Goal: Check status: Check status

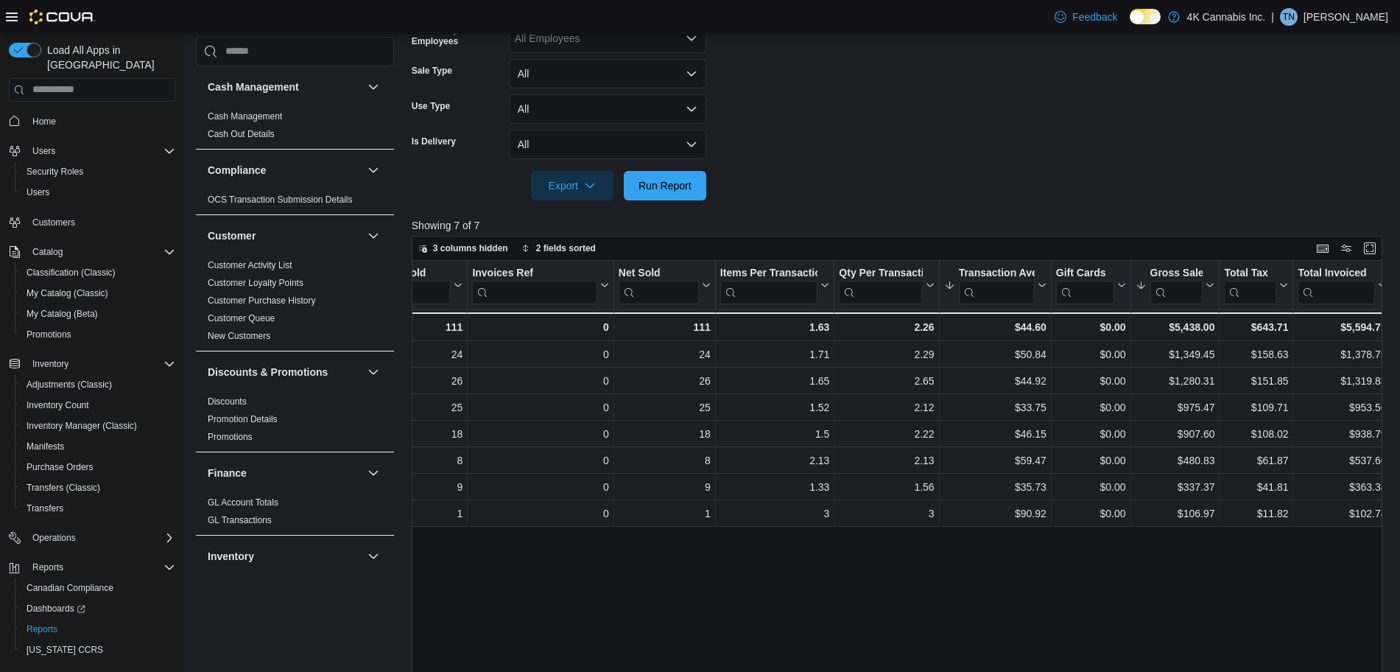
scroll to position [379, 0]
click at [667, 188] on span "Run Report" at bounding box center [664, 185] width 53 height 15
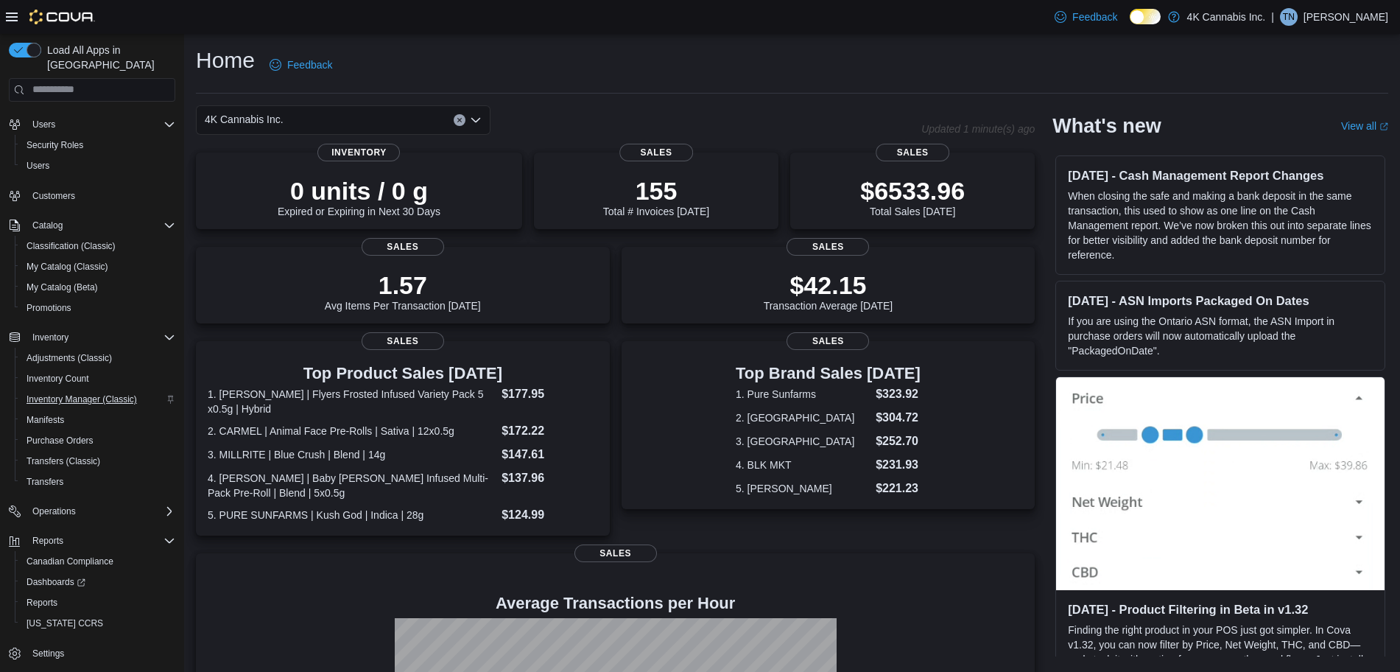
scroll to position [26, 0]
click at [75, 506] on span "Operations" at bounding box center [53, 512] width 43 height 12
click at [76, 594] on div "Reports" at bounding box center [98, 603] width 155 height 18
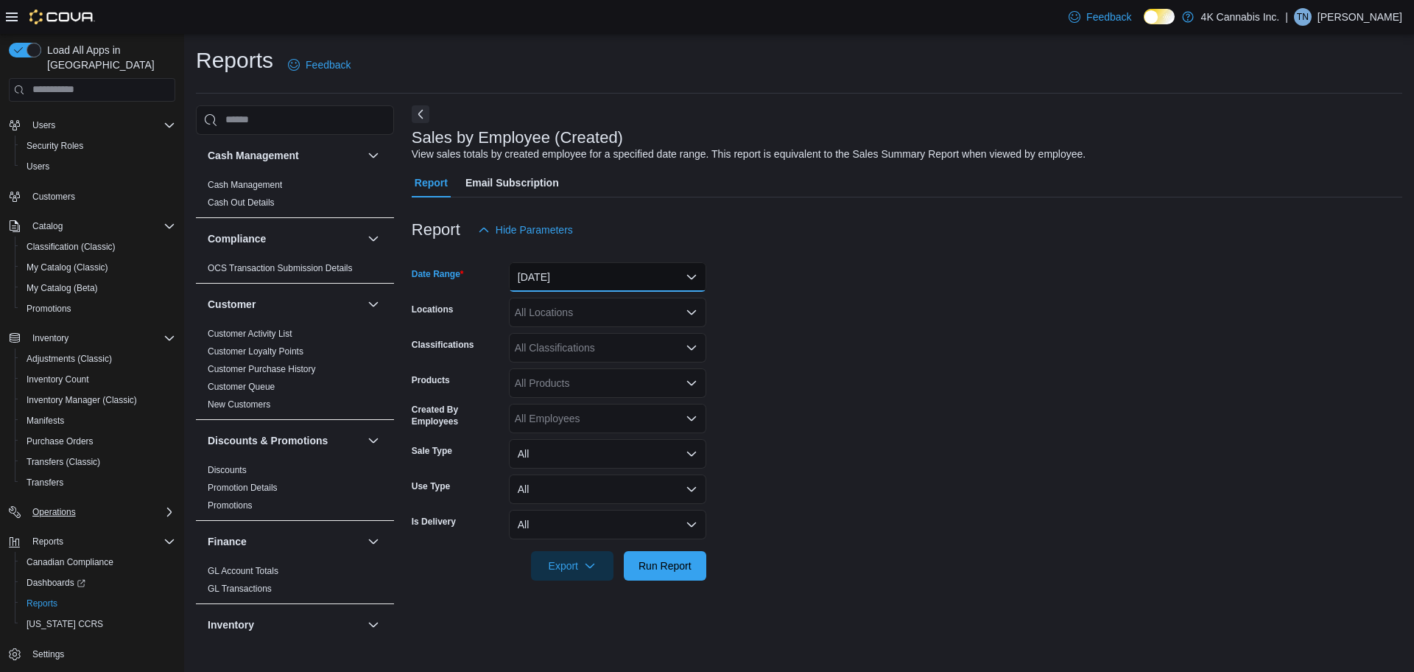
click at [581, 266] on button "Yesterday" at bounding box center [607, 276] width 197 height 29
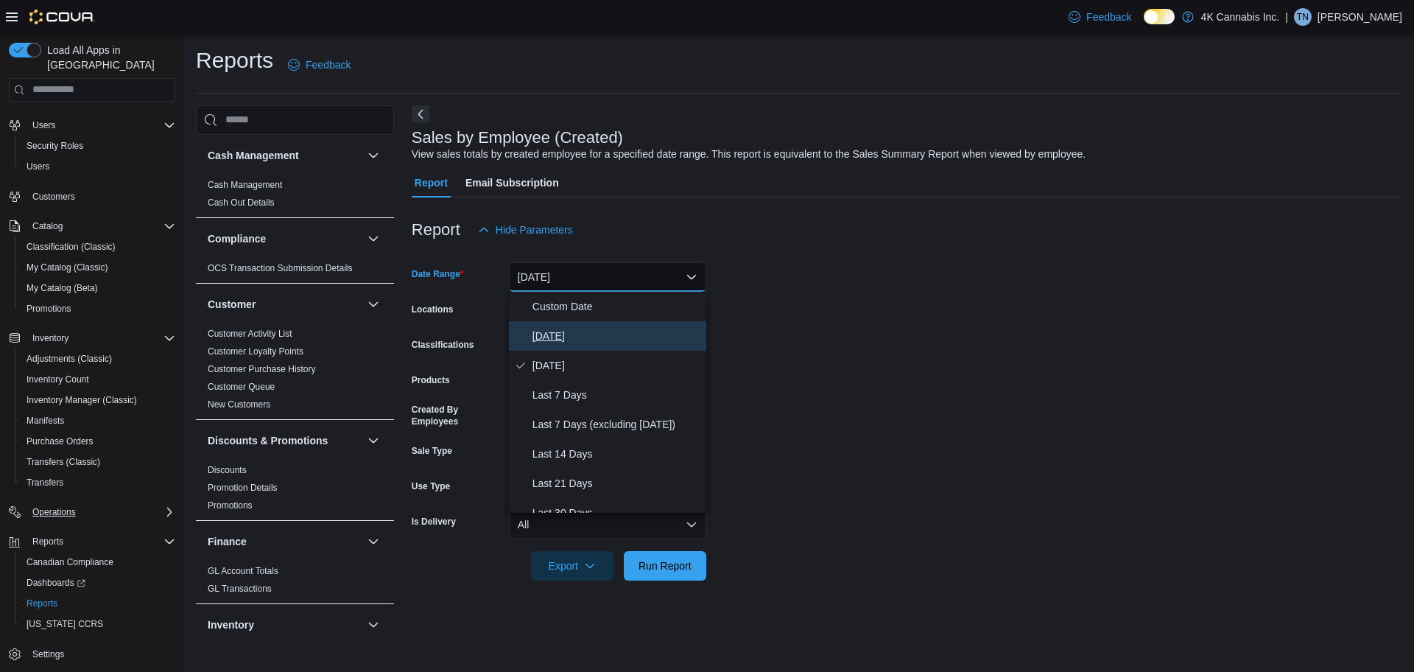
click at [571, 336] on span "Today" at bounding box center [616, 336] width 168 height 18
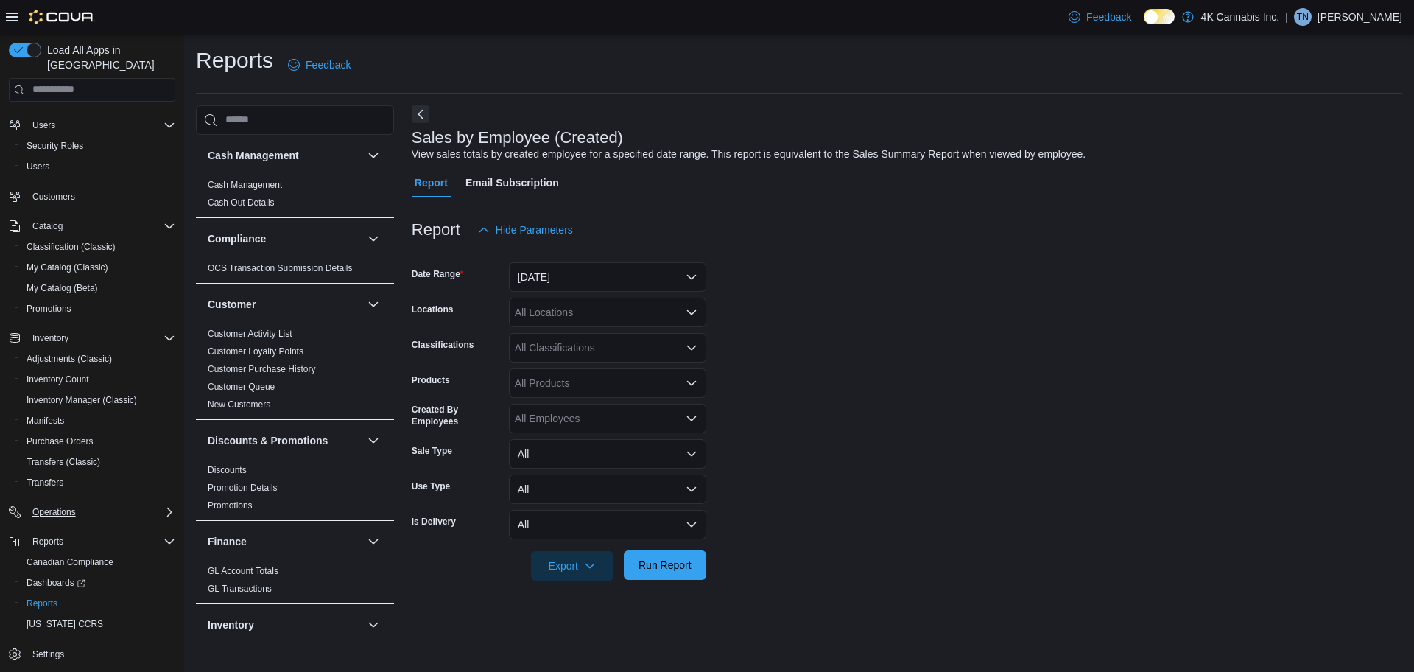
click at [679, 572] on span "Run Report" at bounding box center [664, 564] width 65 height 29
